Goal: Task Accomplishment & Management: Complete application form

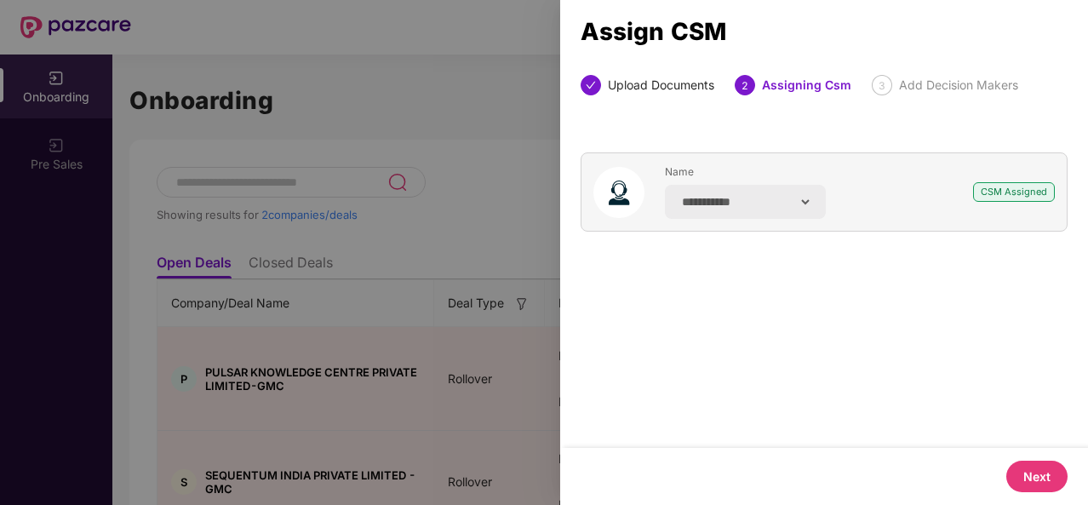
select select "**********"
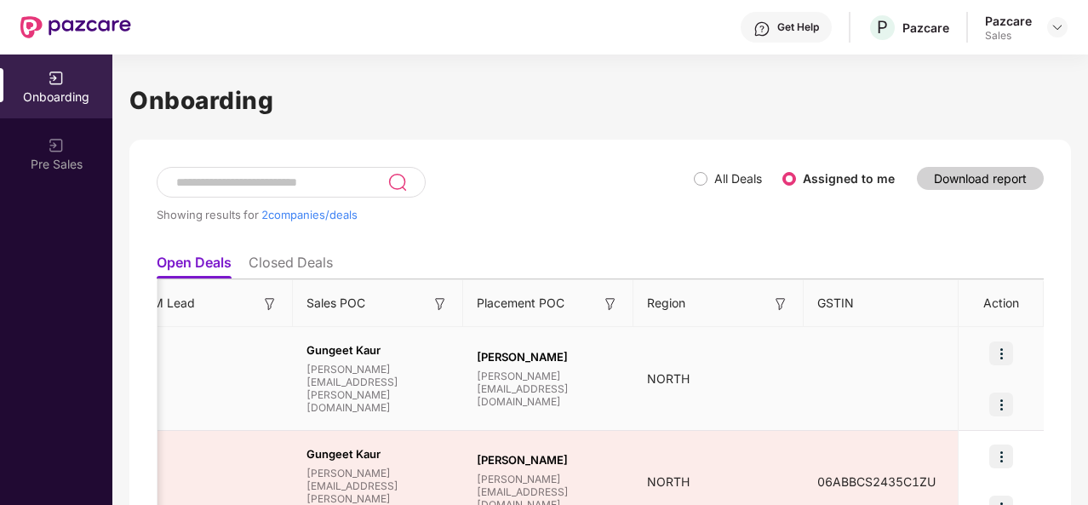
scroll to position [0, 1604]
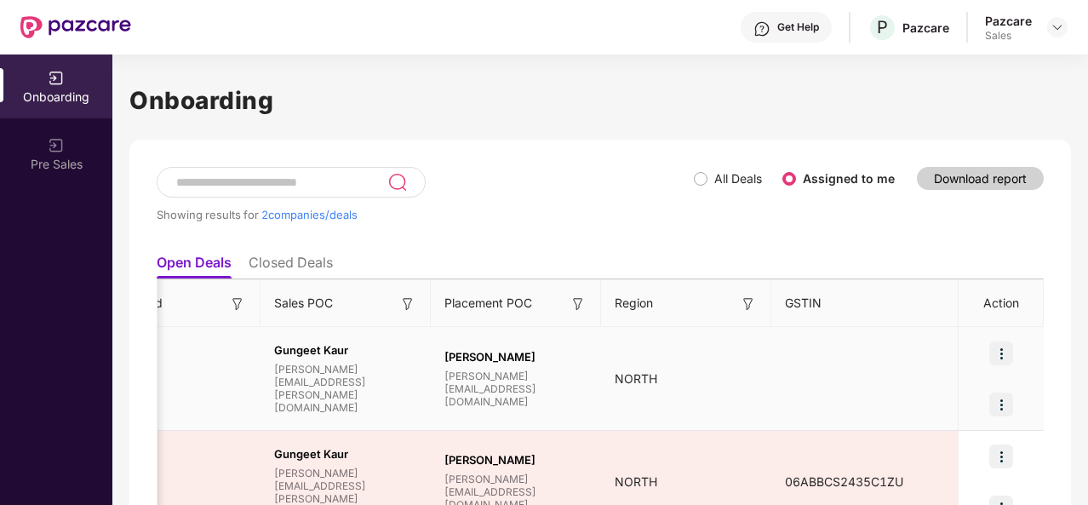
click at [1013, 349] on img at bounding box center [1002, 353] width 24 height 24
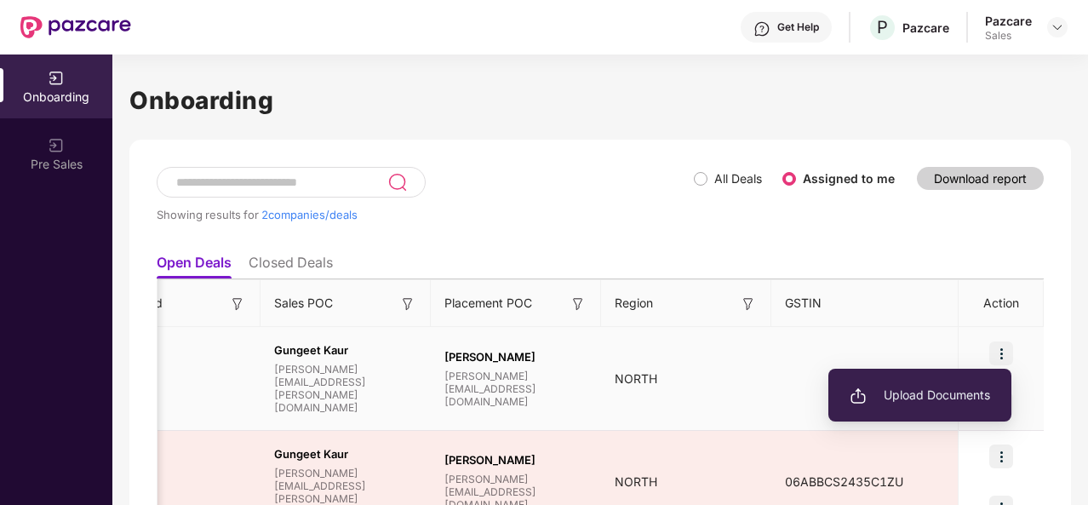
click at [949, 376] on ul "Upload Documents" at bounding box center [920, 395] width 183 height 53
click at [908, 393] on span "Upload Documents" at bounding box center [920, 395] width 141 height 19
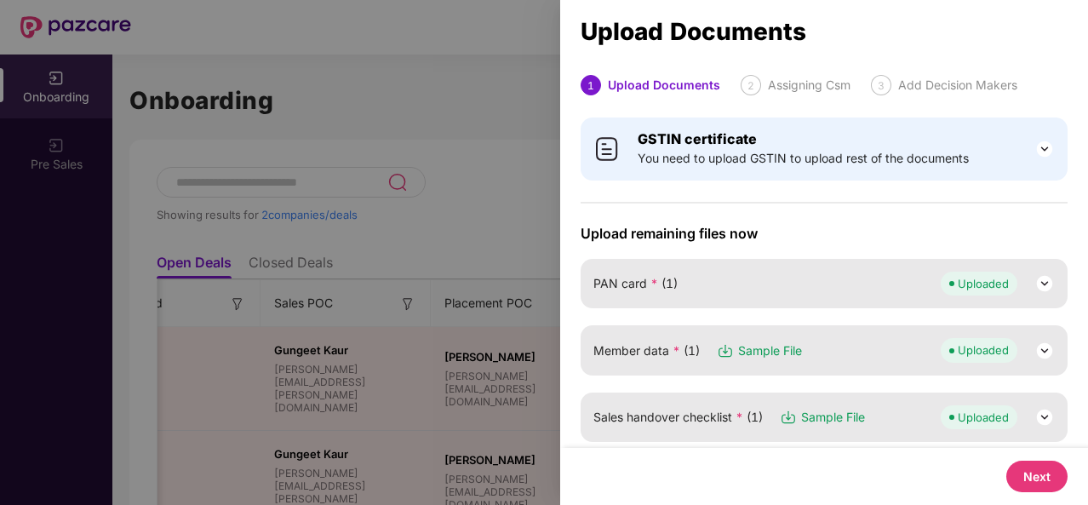
scroll to position [403, 0]
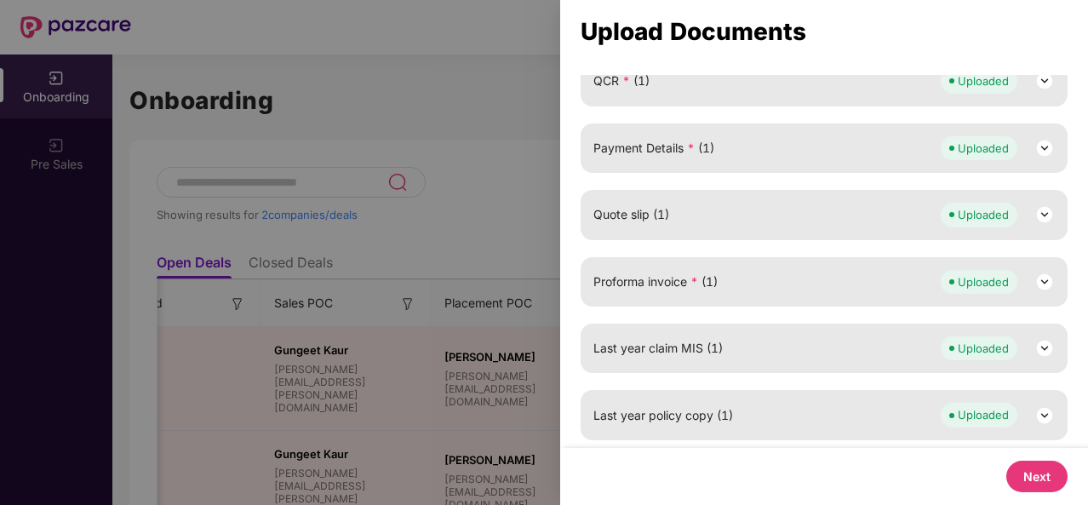
click at [1027, 474] on button "Next" at bounding box center [1037, 477] width 61 height 32
select select "**********"
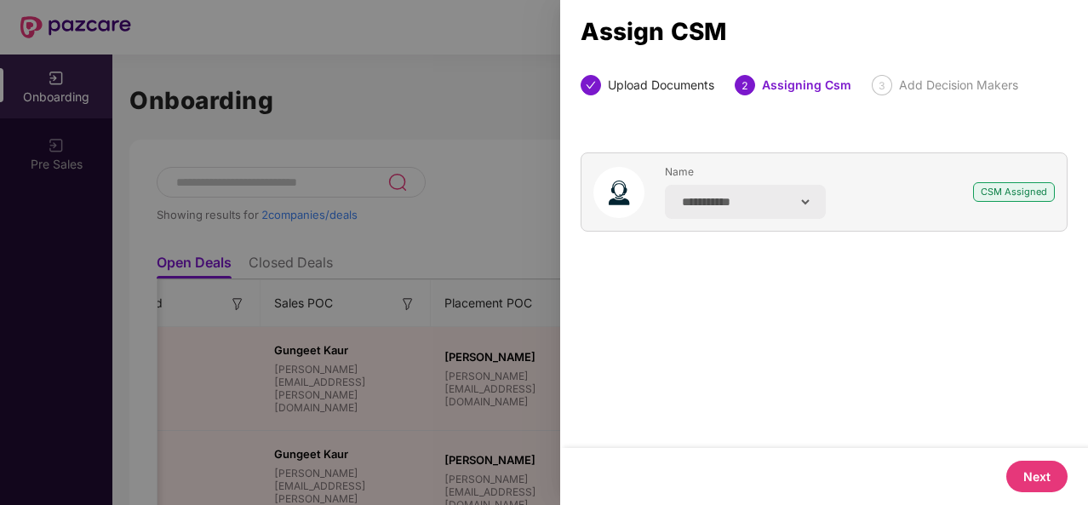
scroll to position [0, 0]
click at [499, 235] on div at bounding box center [544, 252] width 1088 height 505
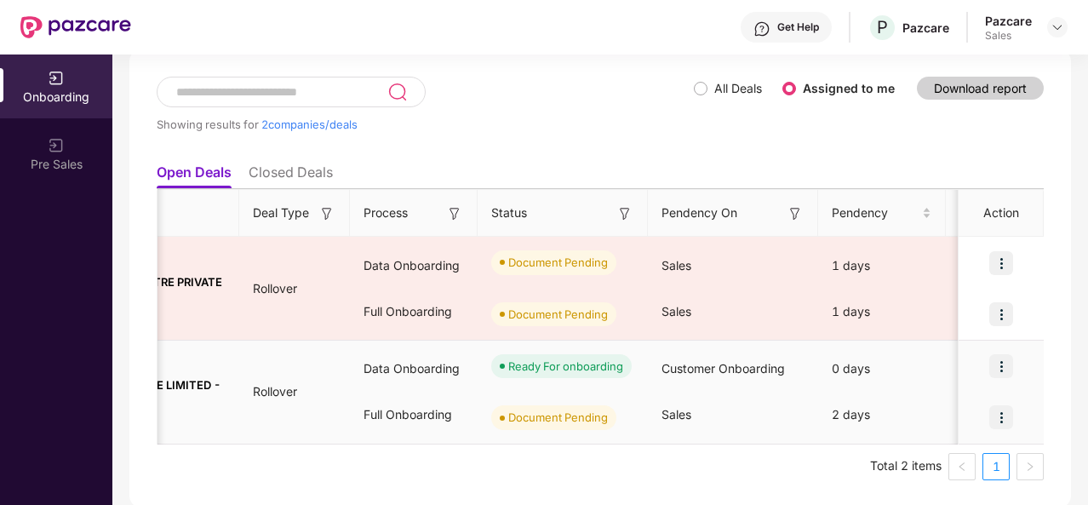
scroll to position [0, 194]
click at [996, 370] on img at bounding box center [1002, 366] width 24 height 24
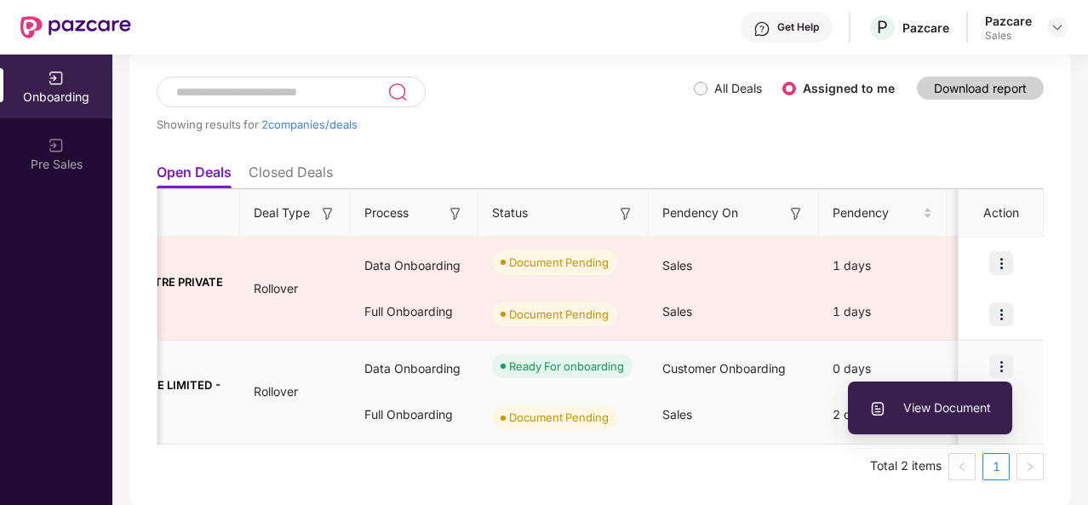
click at [996, 373] on div "View Document" at bounding box center [930, 408] width 164 height 70
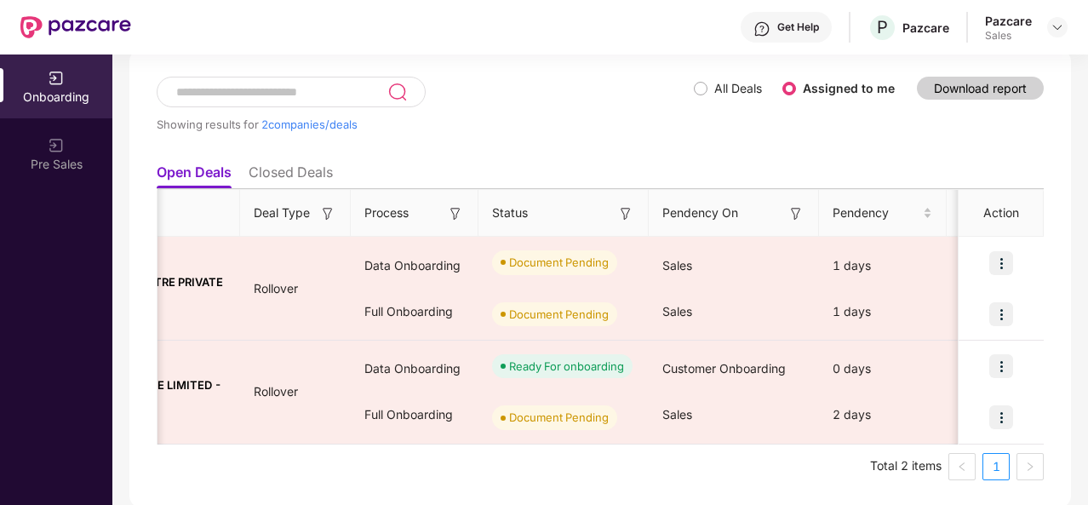
click at [656, 459] on ul "Total 2 items 1" at bounding box center [600, 466] width 887 height 27
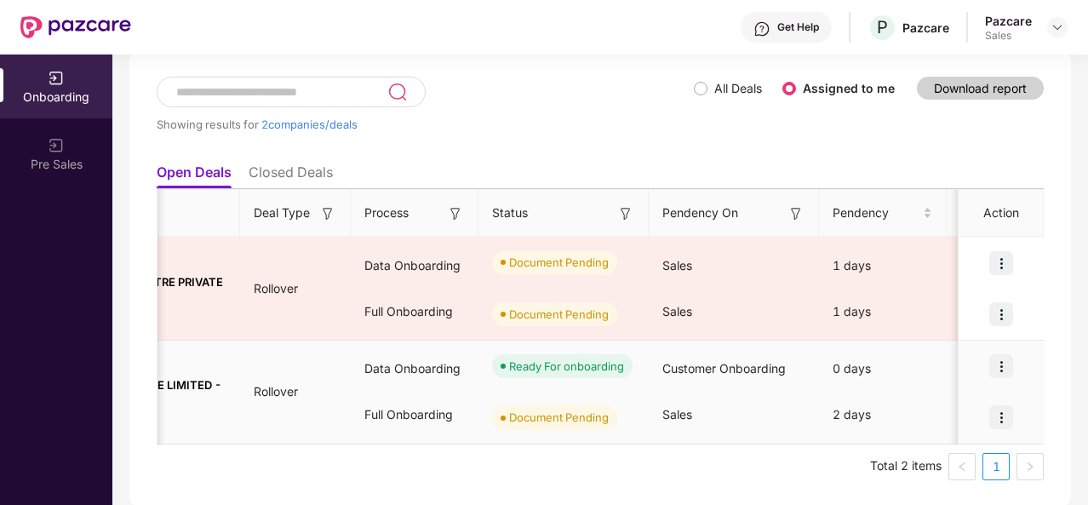
click at [1002, 411] on img at bounding box center [1002, 417] width 24 height 24
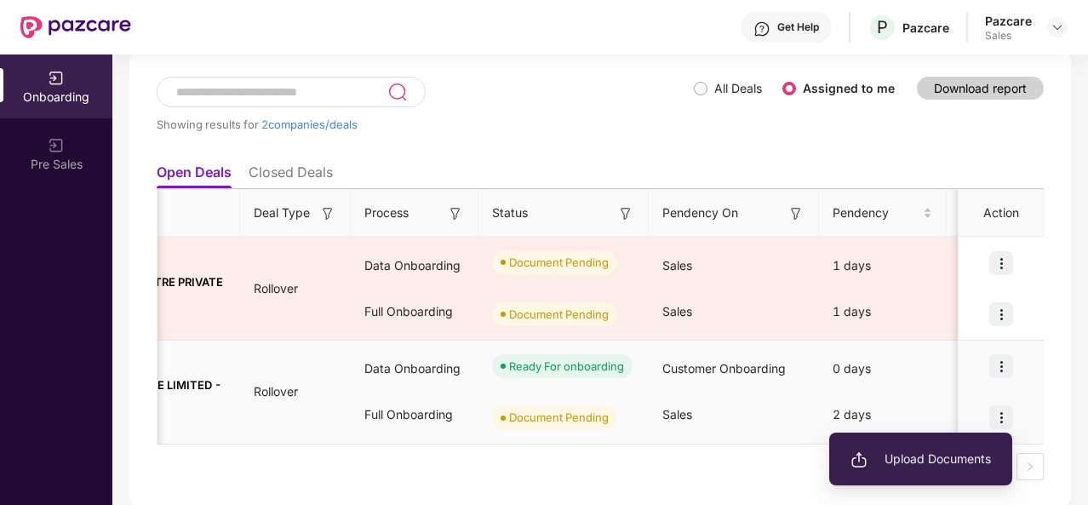
click at [1002, 411] on img at bounding box center [1002, 417] width 24 height 24
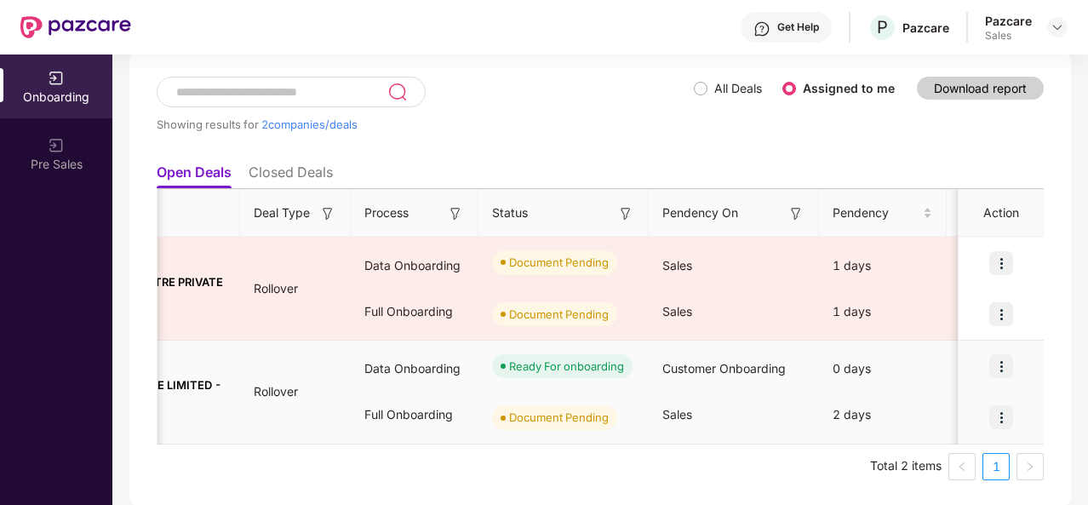
click at [1002, 422] on img at bounding box center [1002, 417] width 24 height 24
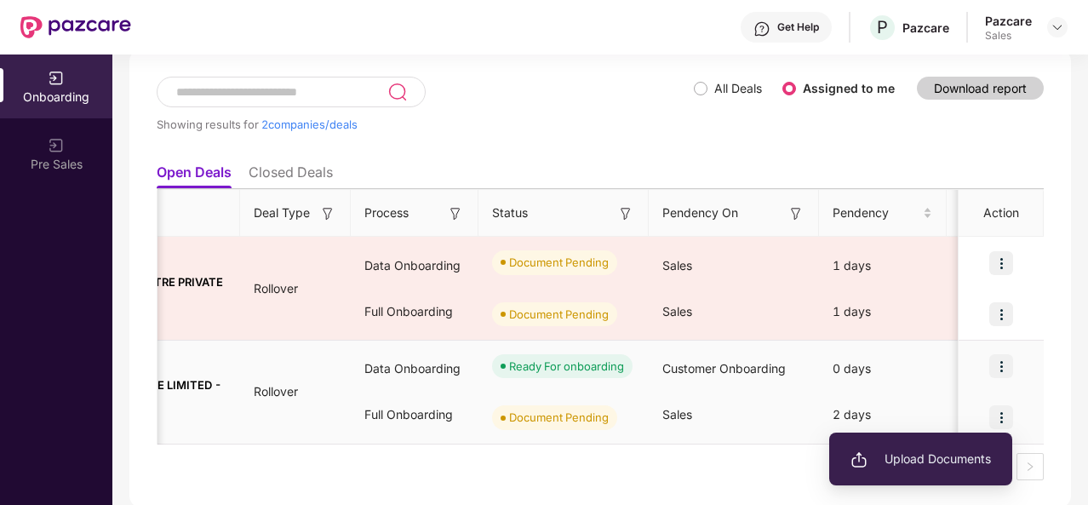
click at [954, 451] on span "Upload Documents" at bounding box center [921, 459] width 141 height 19
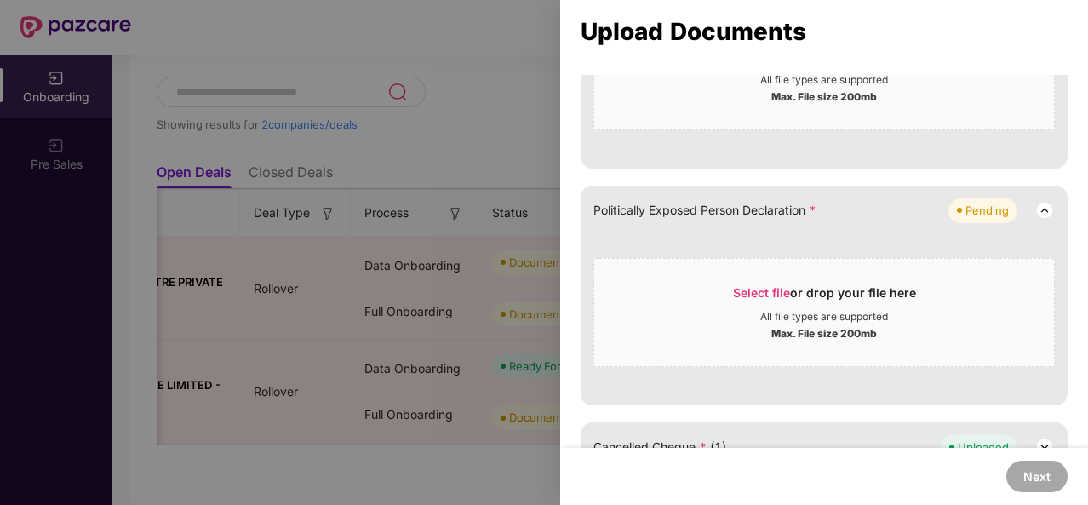
scroll to position [776, 0]
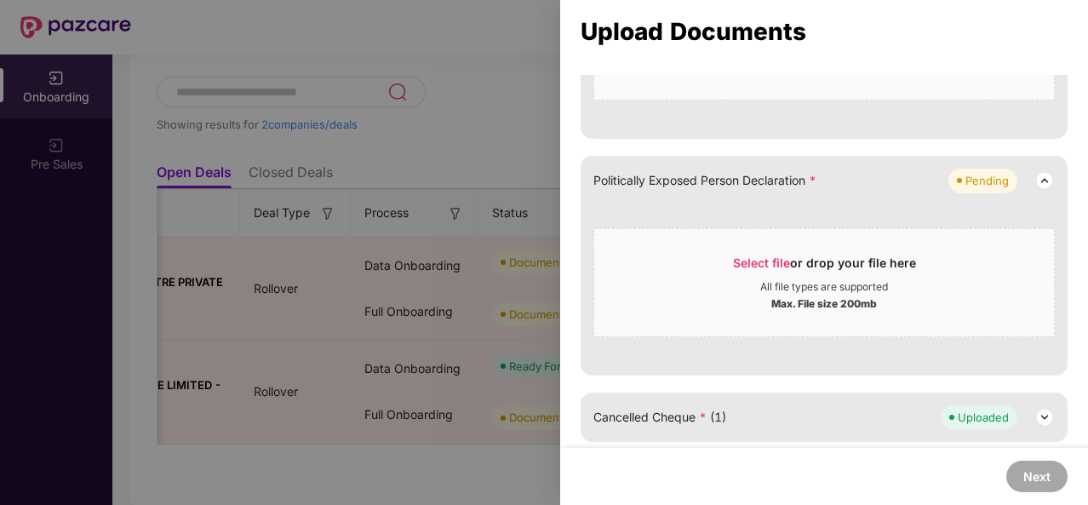
click at [478, 38] on div at bounding box center [544, 252] width 1088 height 505
